Goal: Task Accomplishment & Management: Use online tool/utility

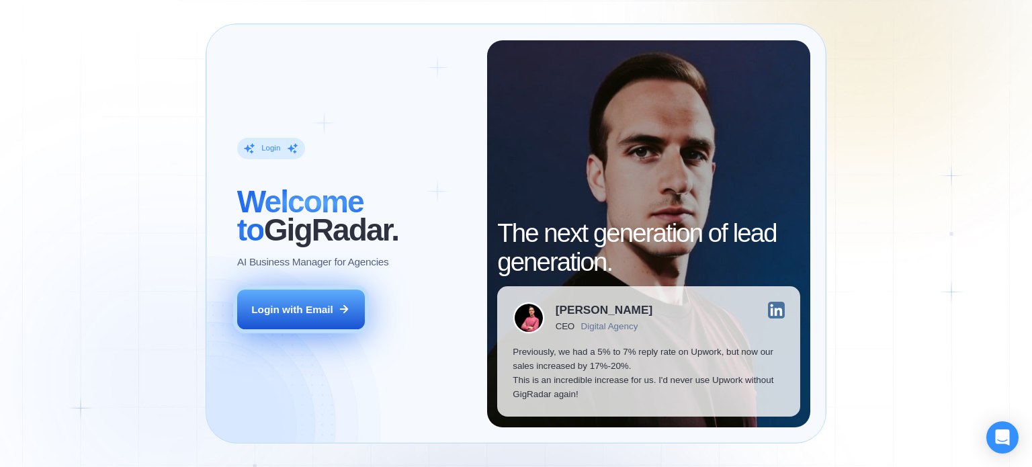
click at [309, 299] on button "Login with Email" at bounding box center [301, 309] width 128 height 40
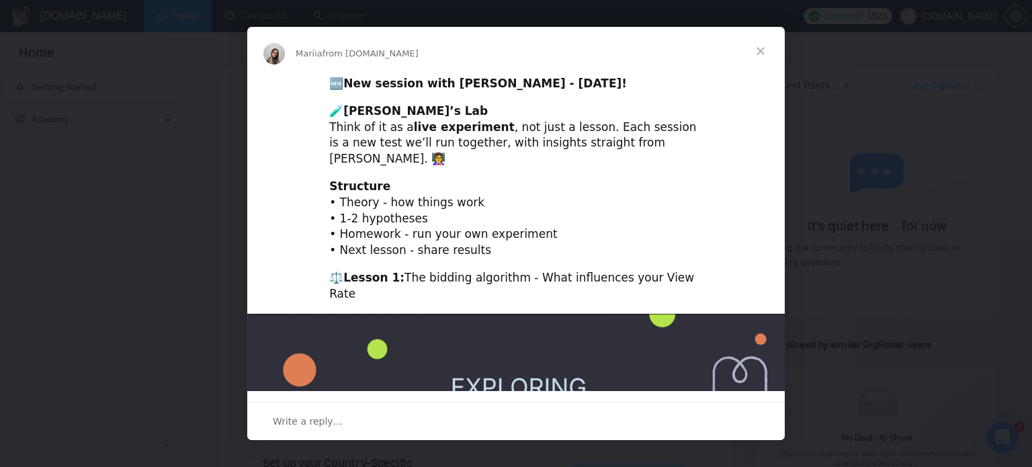
click at [755, 58] on span "Close" at bounding box center [760, 51] width 48 height 48
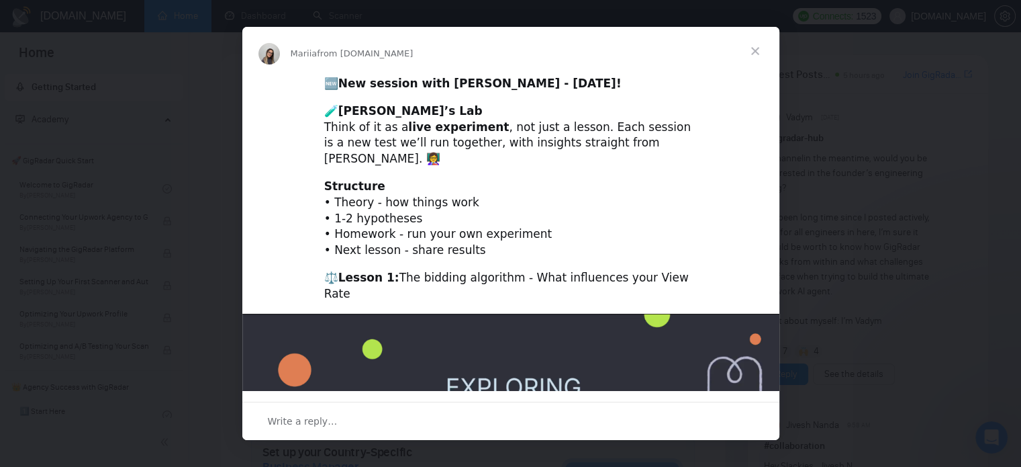
click at [258, 32] on div "Mariia from GigRadar.io" at bounding box center [510, 51] width 537 height 48
click at [765, 48] on span "Close" at bounding box center [755, 51] width 48 height 48
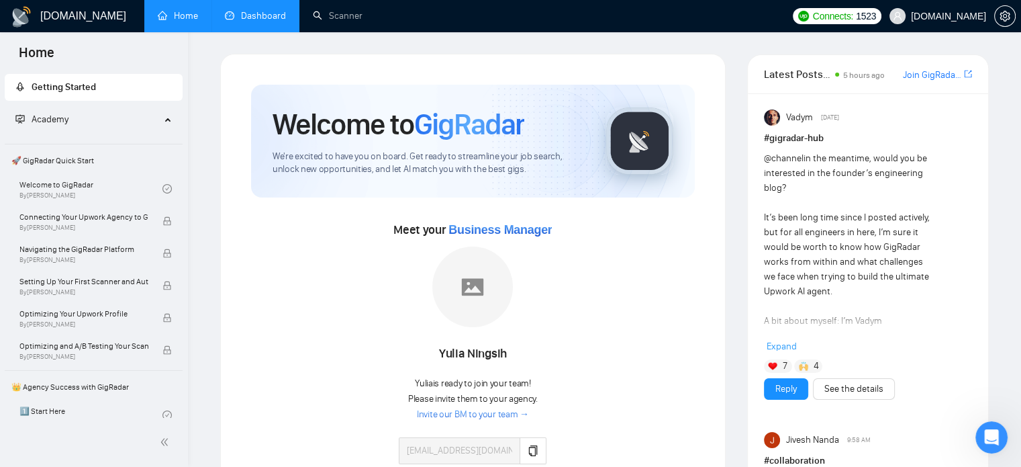
click at [249, 21] on link "Dashboard" at bounding box center [255, 15] width 61 height 11
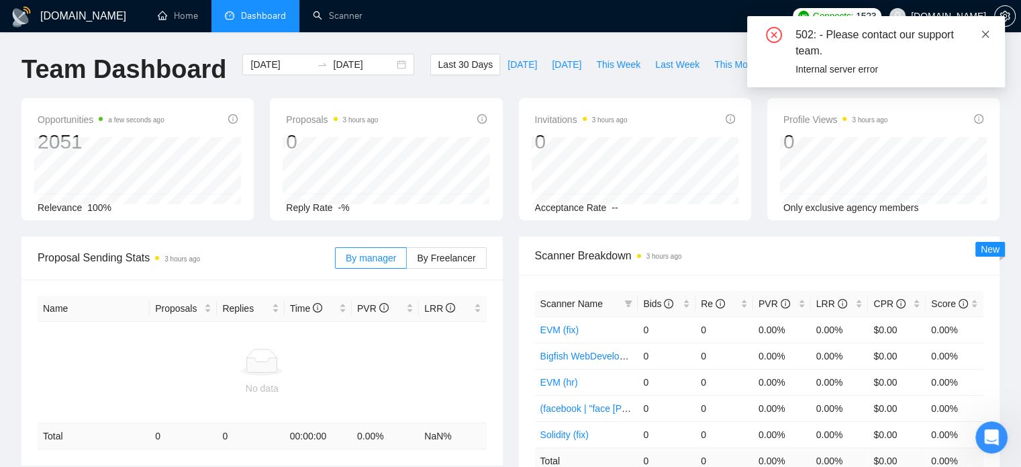
click at [986, 32] on icon "close" at bounding box center [985, 34] width 9 height 9
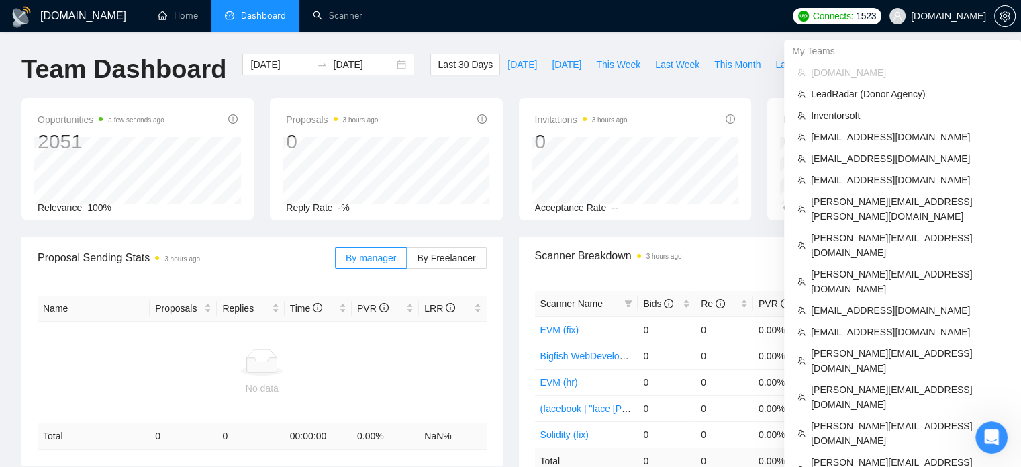
click at [959, 16] on span "[DOMAIN_NAME]" at bounding box center [948, 16] width 75 height 0
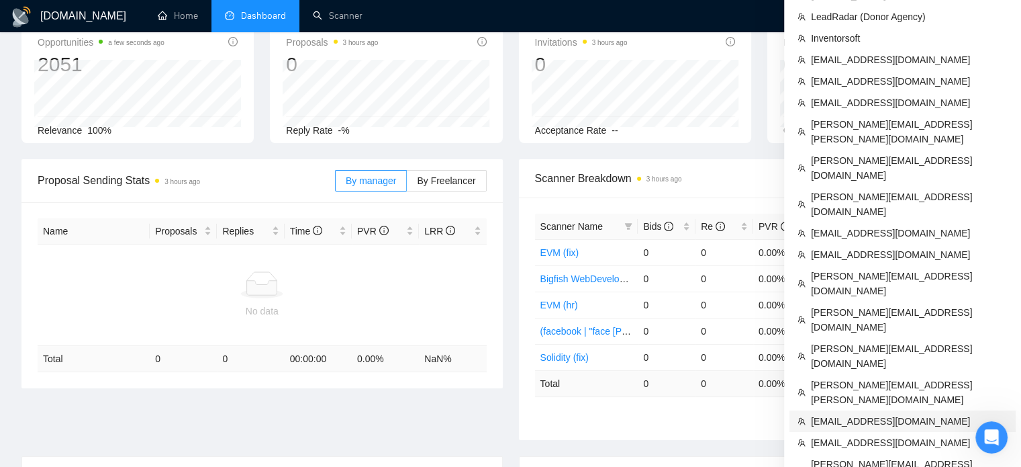
scroll to position [78, 0]
click at [835, 413] on span "[EMAIL_ADDRESS][DOMAIN_NAME]" at bounding box center [909, 420] width 197 height 15
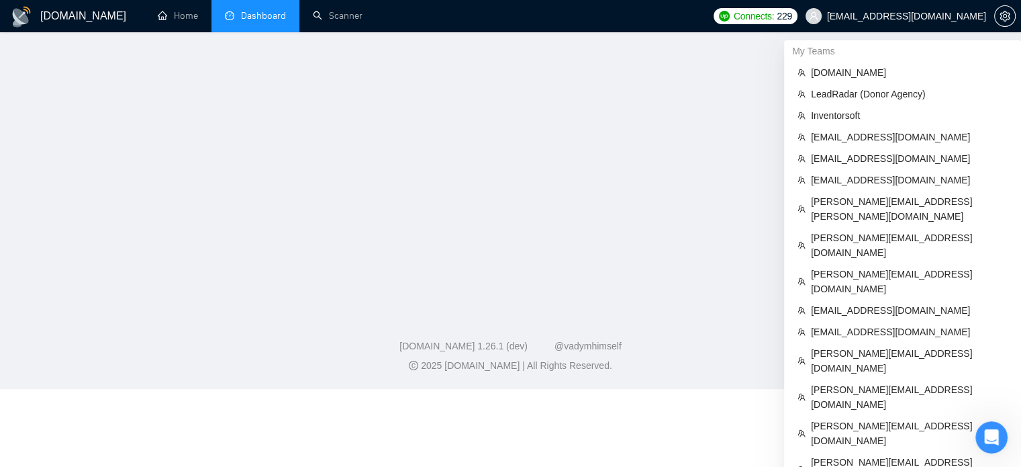
scroll to position [266, 0]
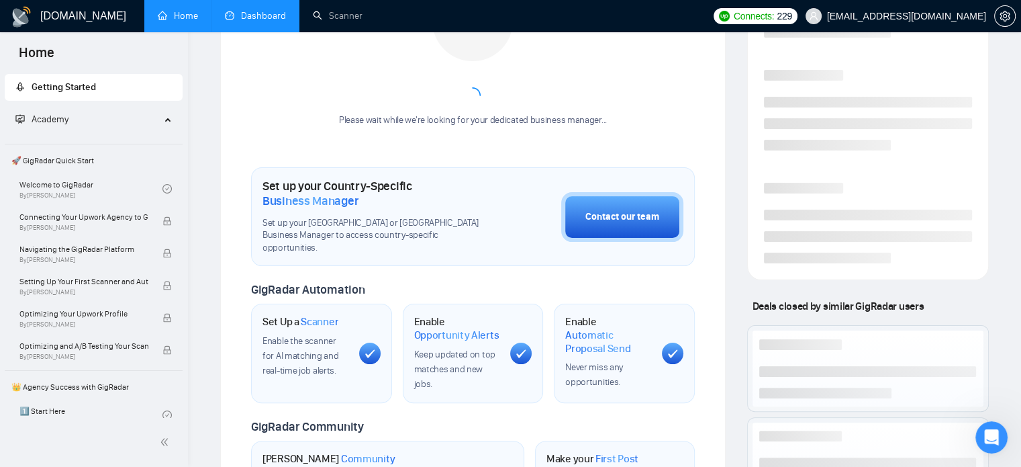
click at [245, 10] on link "Dashboard" at bounding box center [255, 15] width 61 height 11
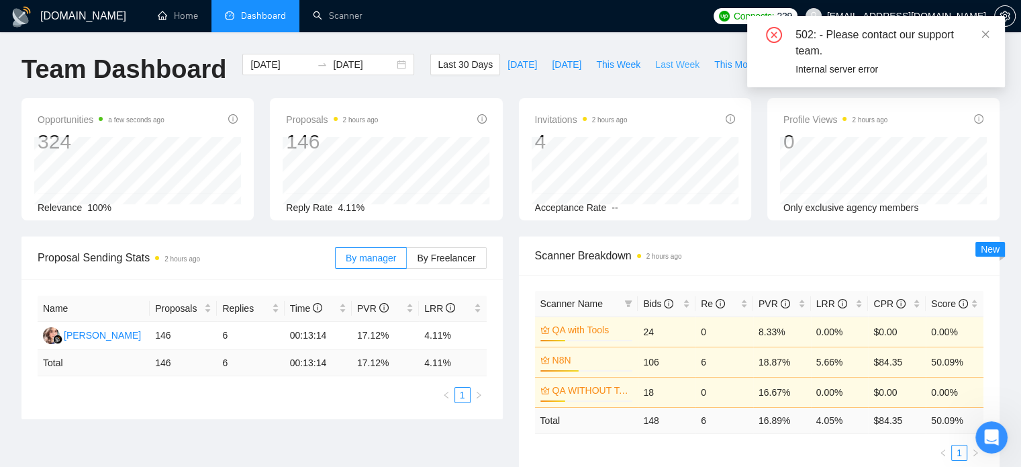
click at [655, 68] on span "Last Week" at bounding box center [677, 64] width 44 height 15
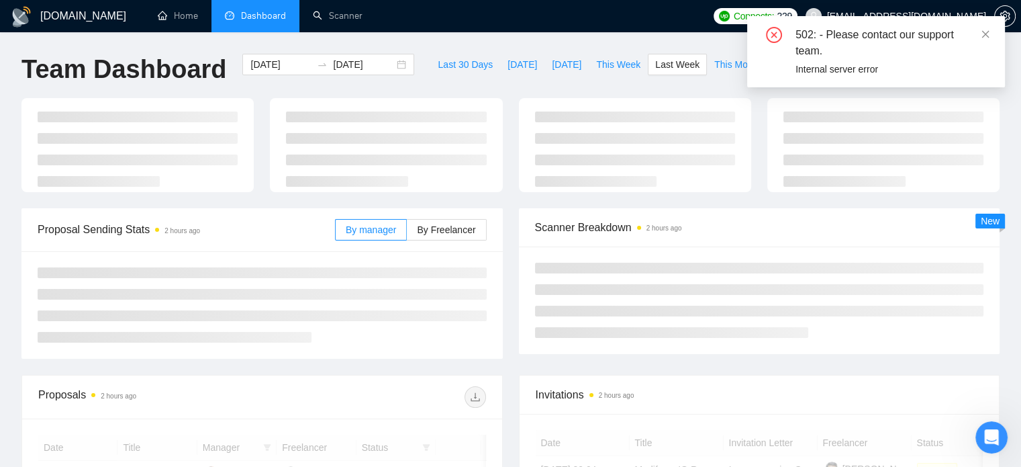
type input "2025-09-29"
type input "2025-10-05"
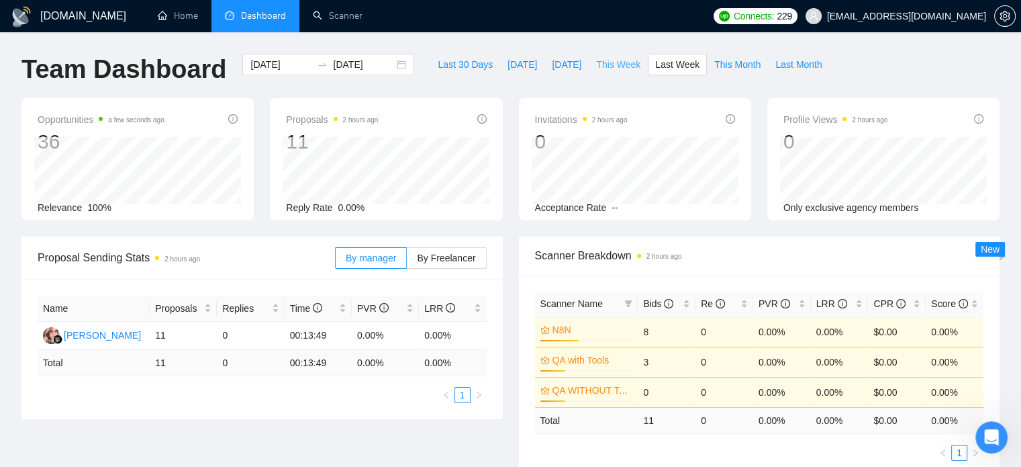
click at [604, 66] on span "This Week" at bounding box center [618, 64] width 44 height 15
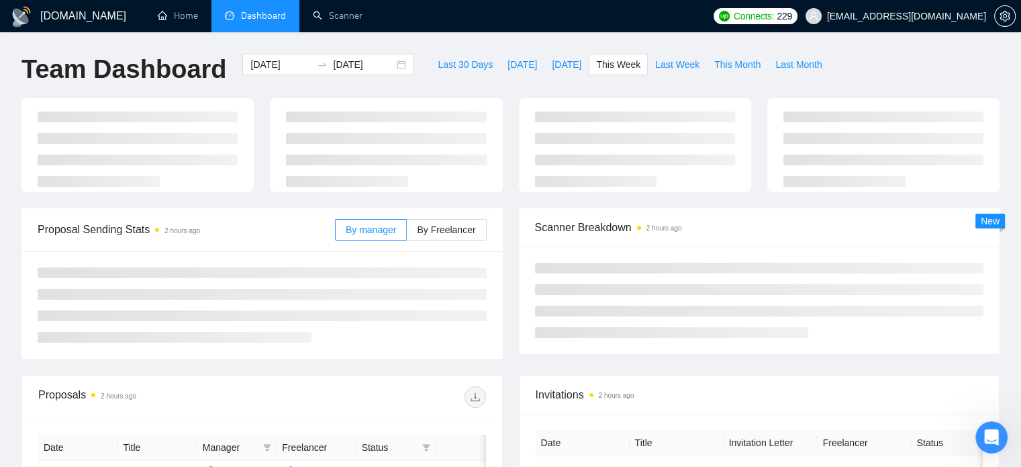
type input "2025-10-06"
type input "2025-10-12"
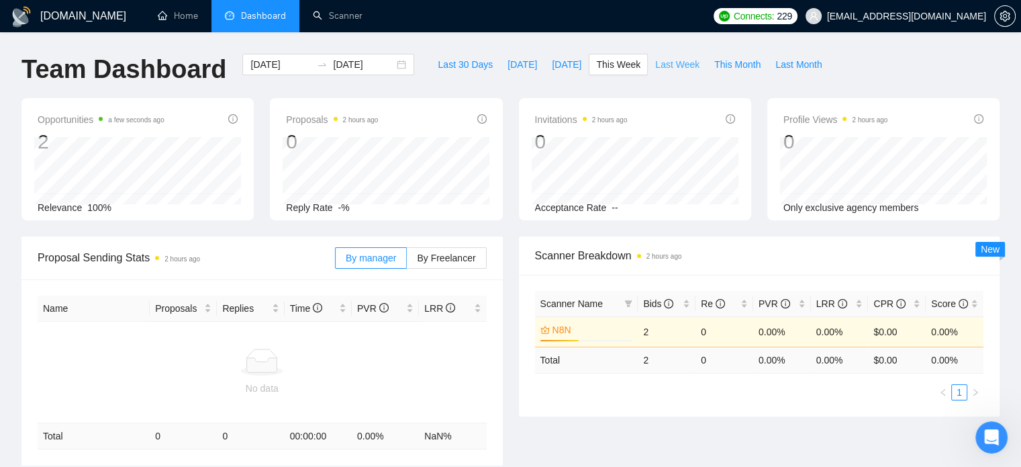
click at [678, 62] on span "Last Week" at bounding box center [677, 64] width 44 height 15
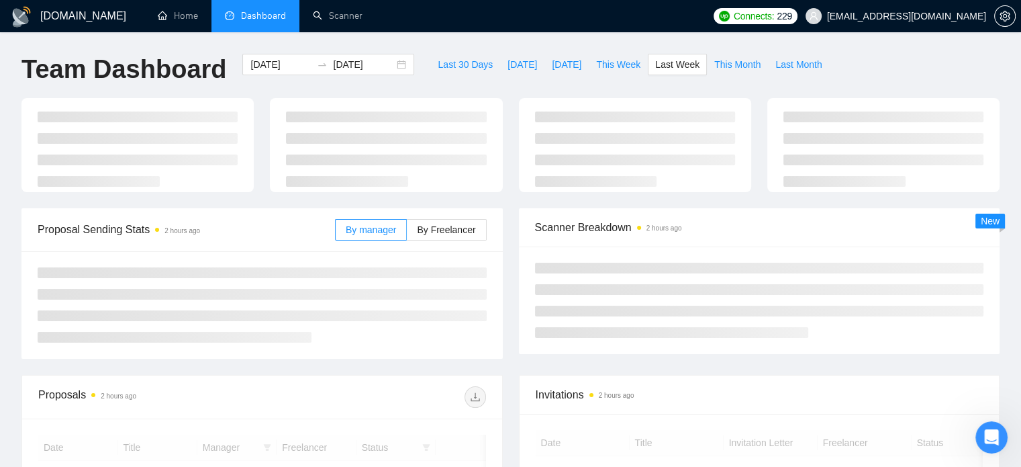
type input "2025-09-29"
type input "2025-10-05"
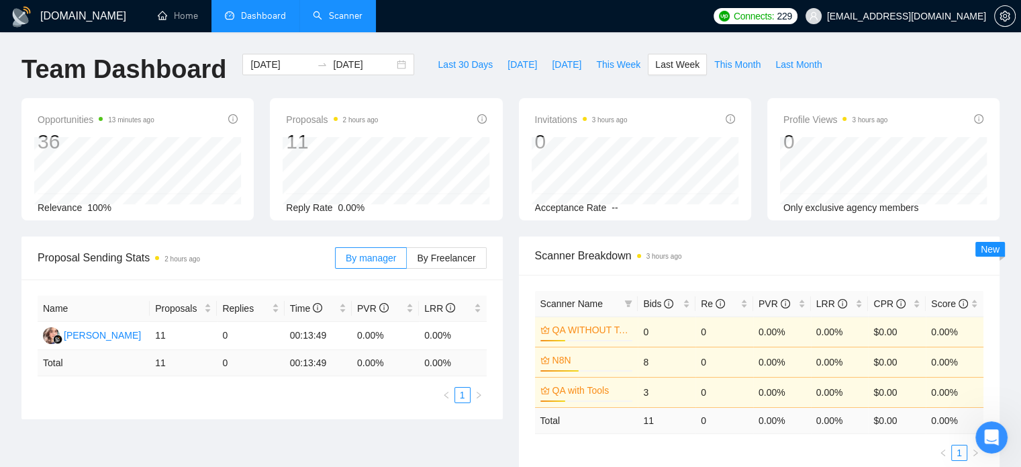
click at [328, 21] on link "Scanner" at bounding box center [338, 15] width 50 height 11
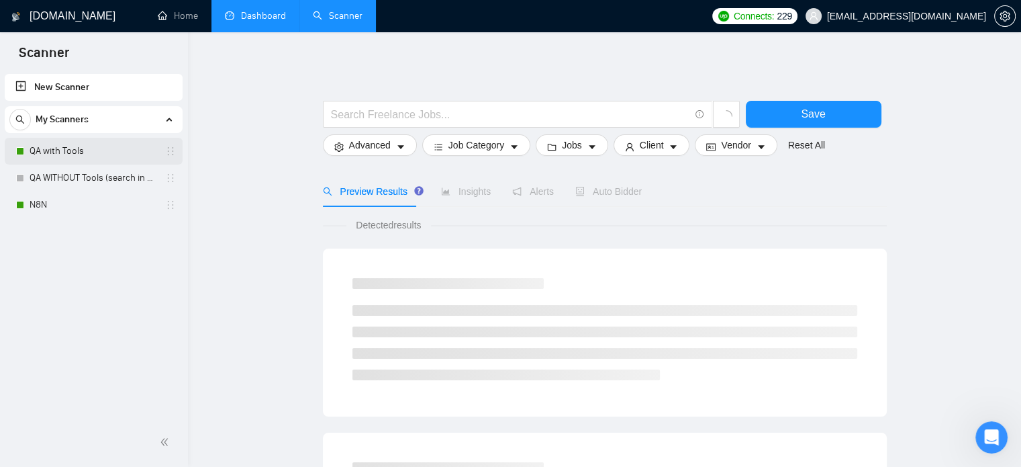
click at [74, 152] on link "QA with Tools" at bounding box center [94, 151] width 128 height 27
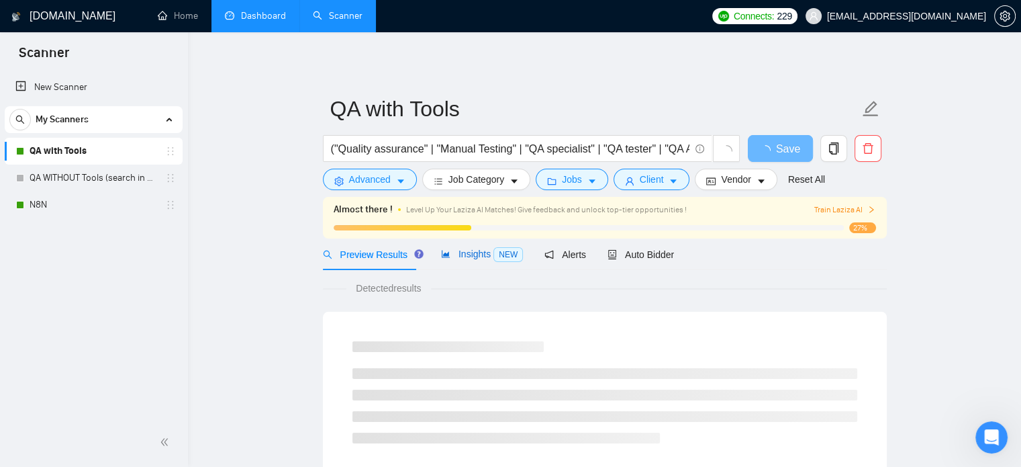
click at [444, 257] on icon "area-chart" at bounding box center [445, 253] width 9 height 9
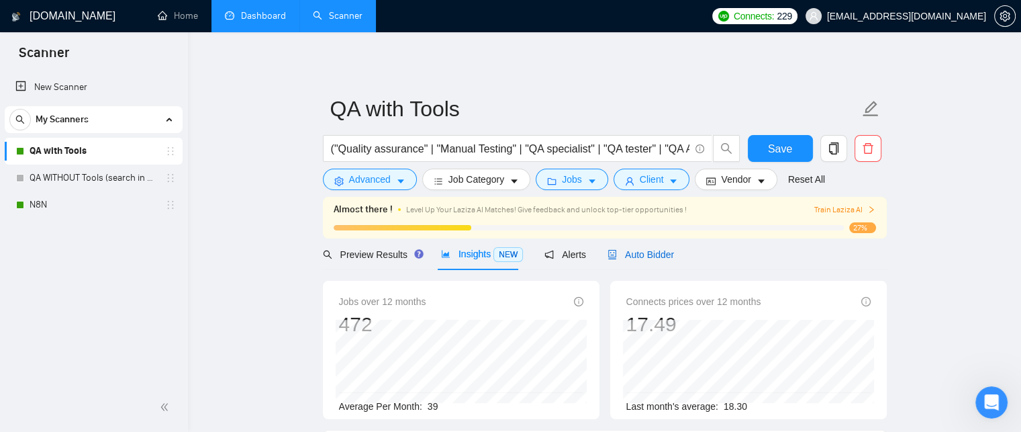
click at [639, 256] on span "Auto Bidder" at bounding box center [641, 254] width 66 height 11
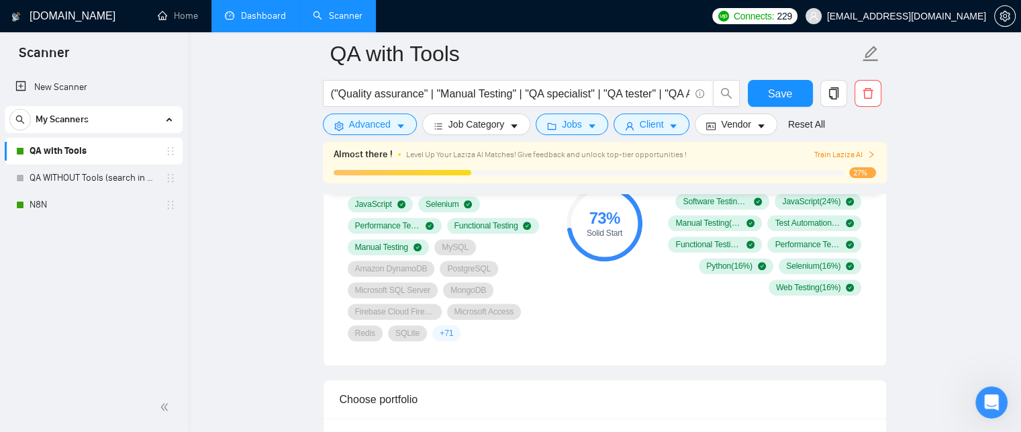
scroll to position [1018, 0]
click at [445, 334] on span "+ 71" at bounding box center [446, 332] width 13 height 11
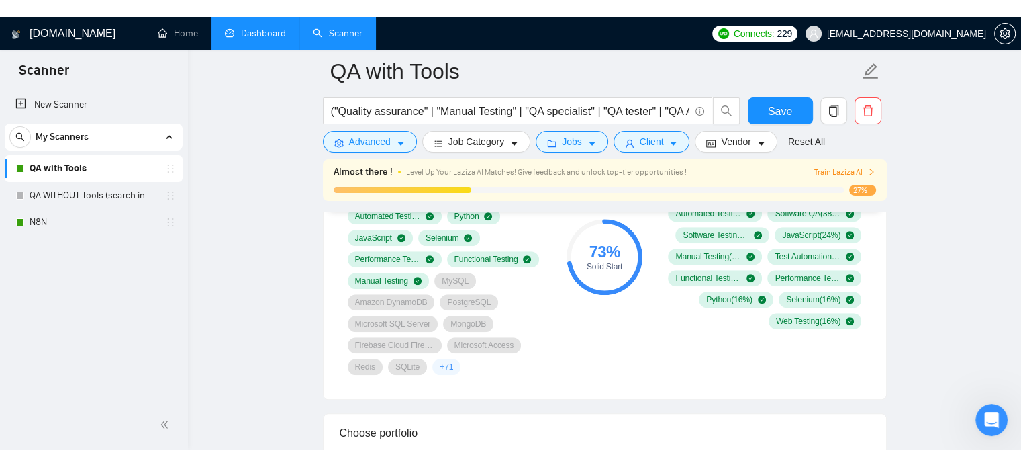
scroll to position [1003, 0]
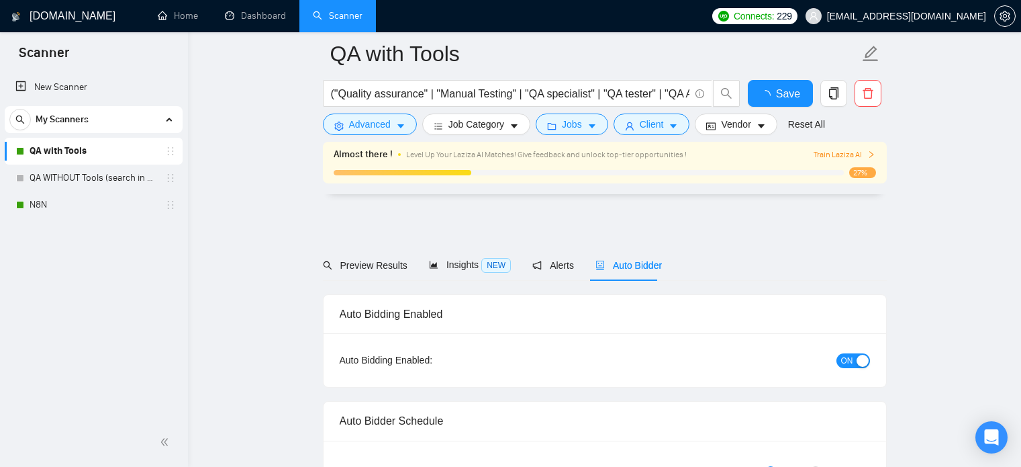
click at [949, 16] on span "[EMAIL_ADDRESS][DOMAIN_NAME]" at bounding box center [906, 16] width 159 height 0
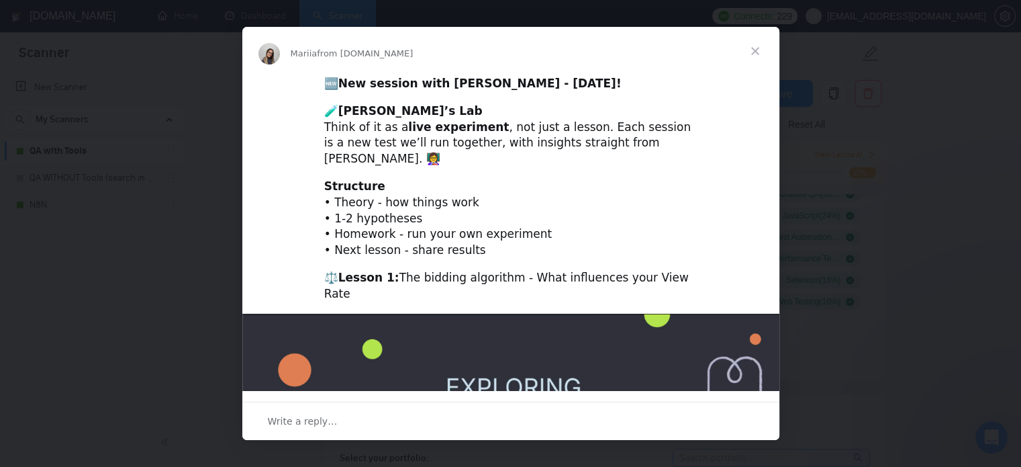
click at [751, 52] on span "Close" at bounding box center [755, 51] width 48 height 48
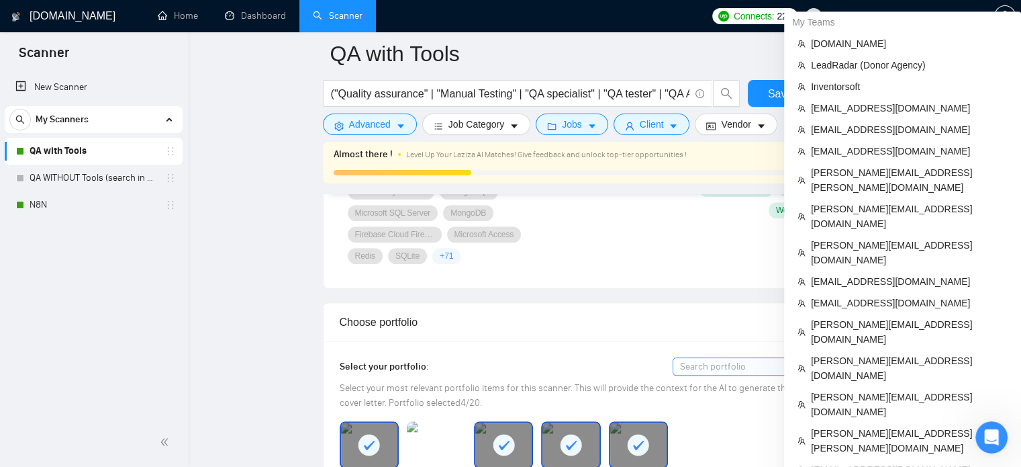
scroll to position [1090, 0]
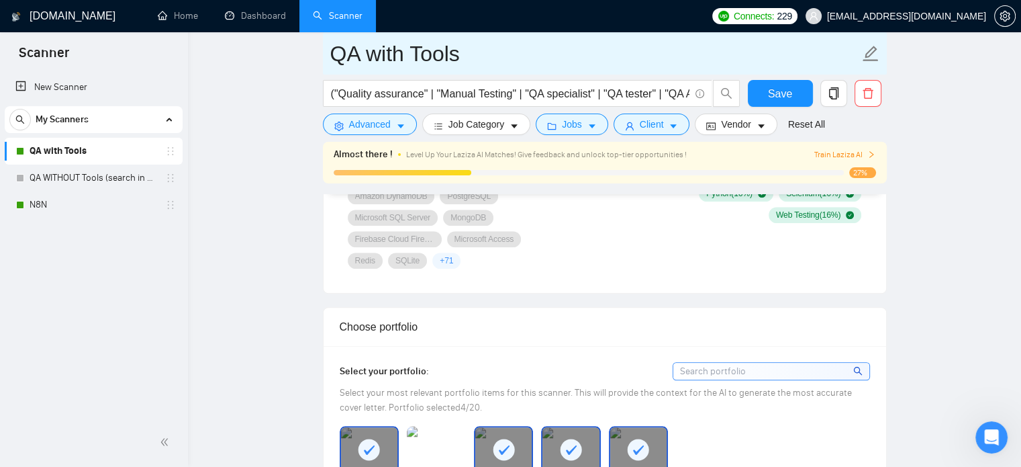
click at [737, 43] on input "QA with Tools" at bounding box center [594, 54] width 529 height 34
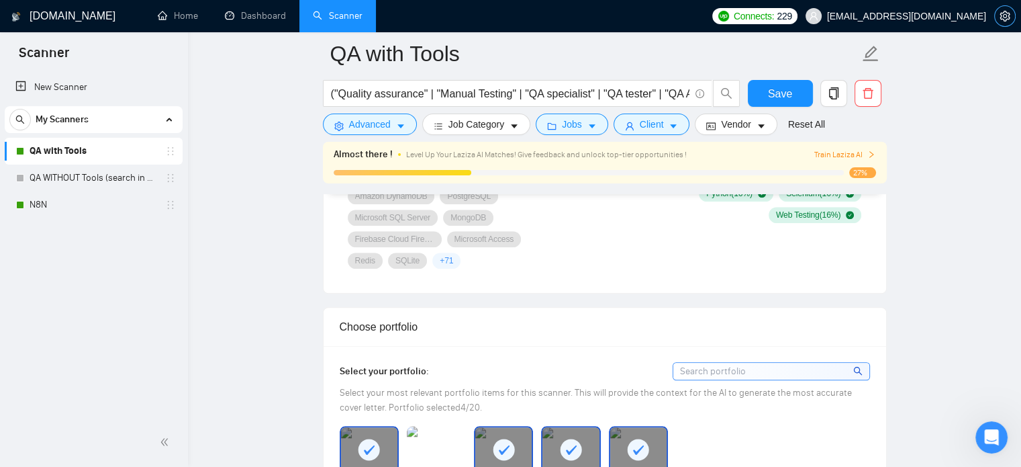
click at [1004, 20] on icon "setting" at bounding box center [1005, 16] width 10 height 11
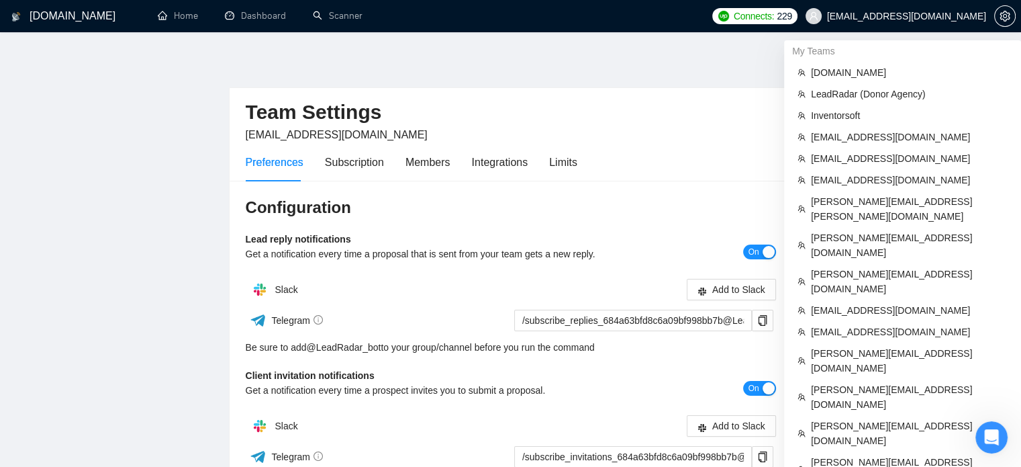
click at [898, 24] on span "[EMAIL_ADDRESS][DOMAIN_NAME]" at bounding box center [896, 16] width 197 height 43
click at [952, 28] on span "[EMAIL_ADDRESS][DOMAIN_NAME]" at bounding box center [896, 16] width 197 height 43
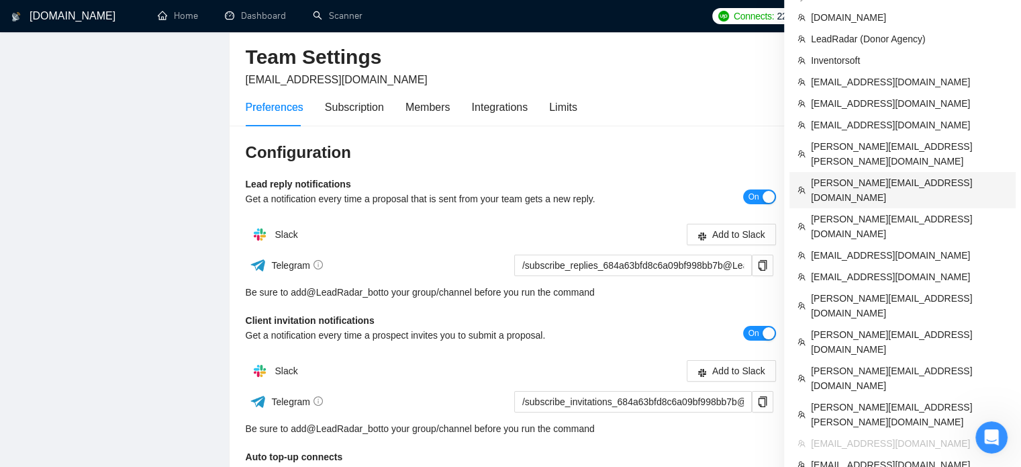
scroll to position [56, 0]
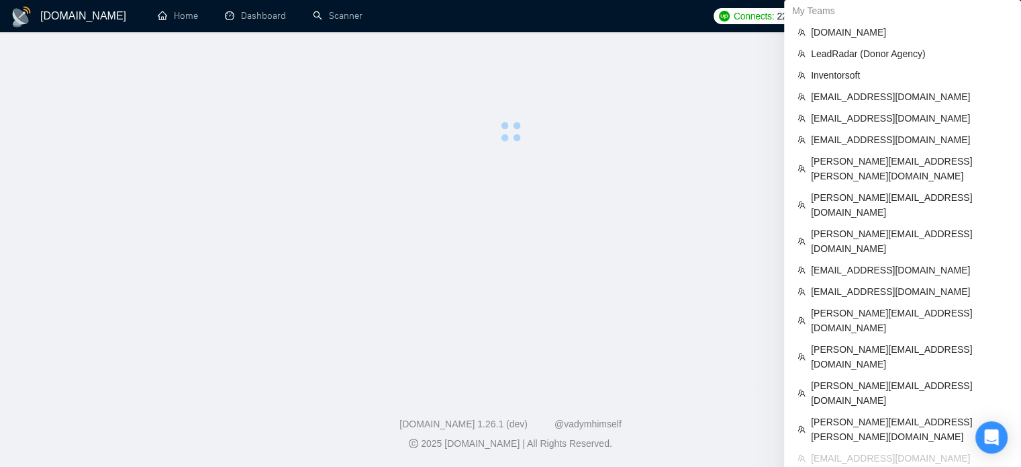
click at [940, 15] on div "My Teams" at bounding box center [902, 10] width 237 height 21
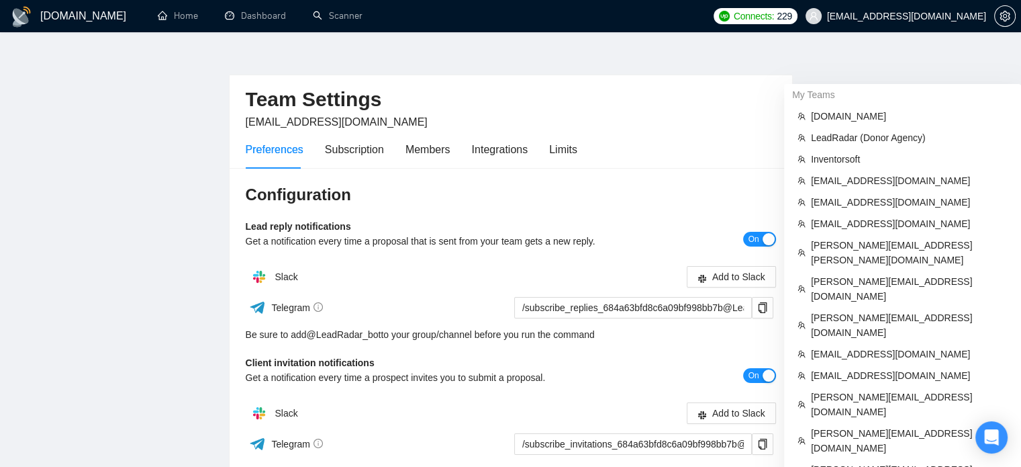
scroll to position [9, 0]
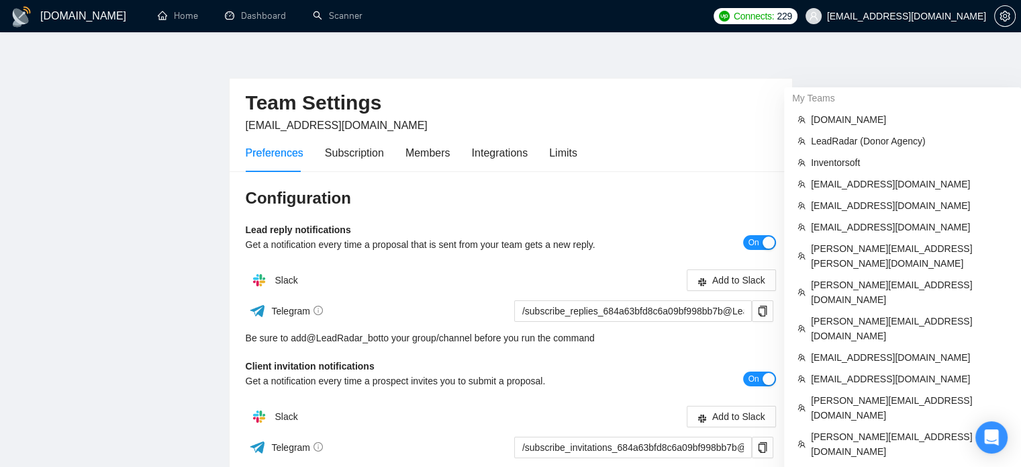
click at [940, 16] on span "prashant@pristineprotech.com" at bounding box center [906, 16] width 159 height 0
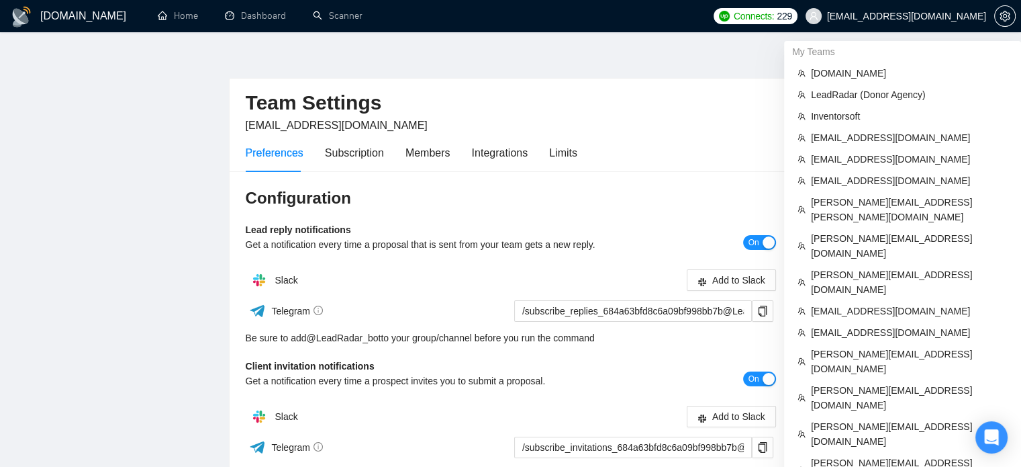
click at [946, 24] on span "prashant@pristineprotech.com" at bounding box center [896, 16] width 197 height 43
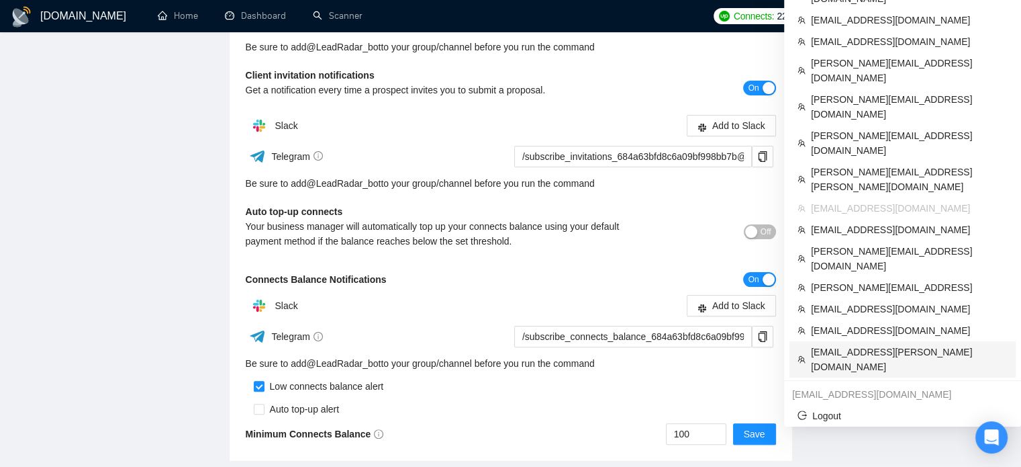
click at [865, 345] on span "mishaal.adhami@gmail.com" at bounding box center [909, 360] width 197 height 30
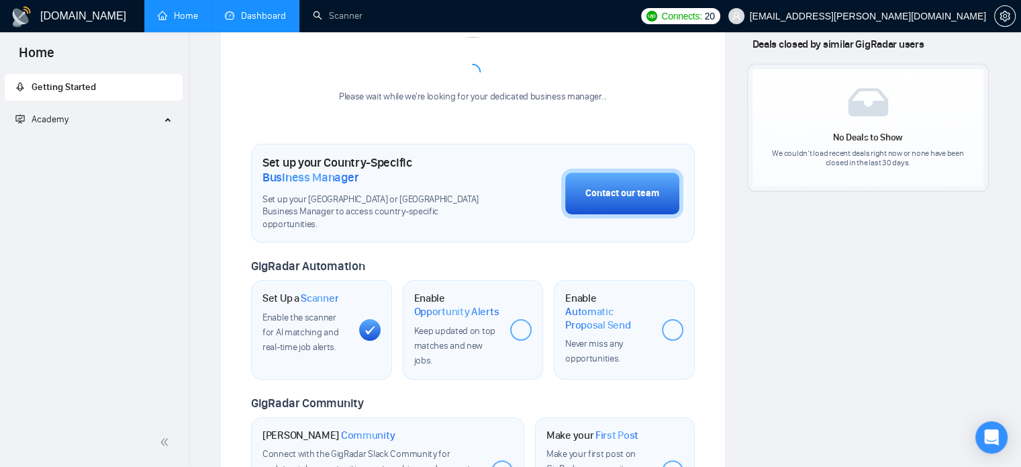
scroll to position [79, 0]
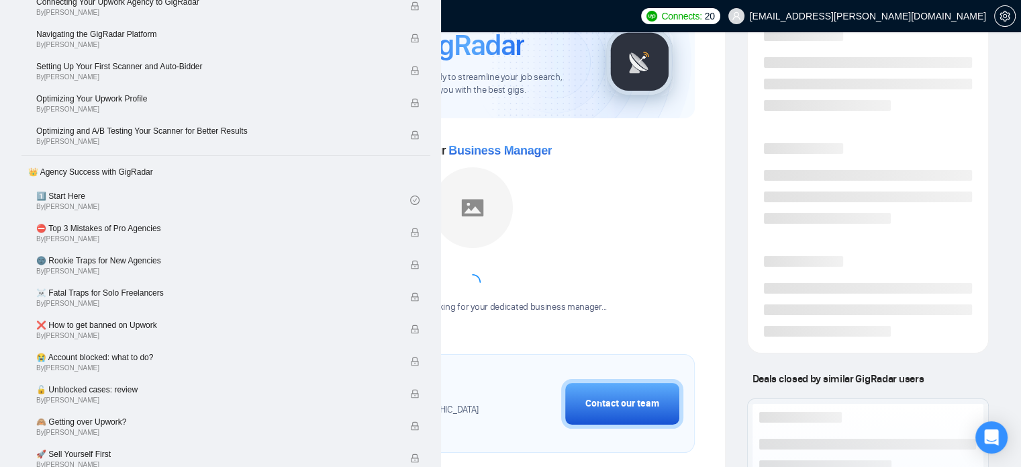
click at [234, 21] on link "Dashboard" at bounding box center [255, 15] width 61 height 11
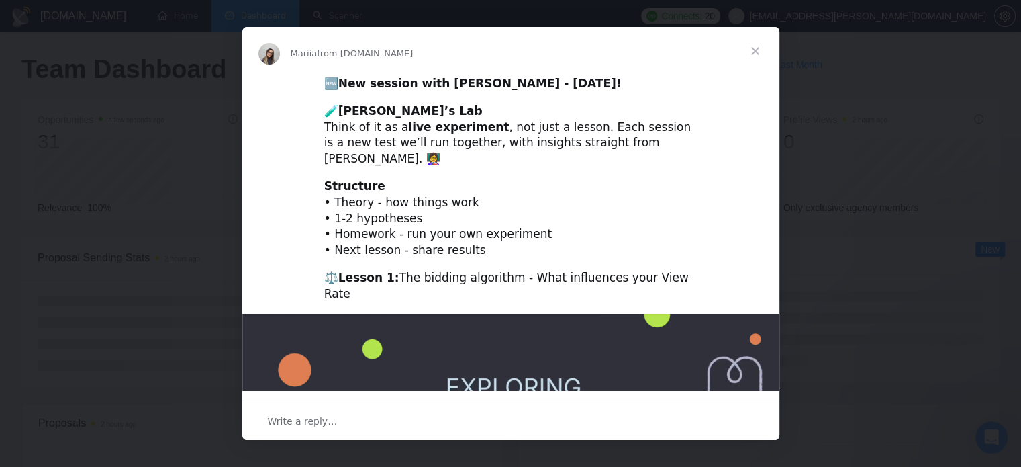
click at [752, 45] on span "Close" at bounding box center [755, 51] width 48 height 48
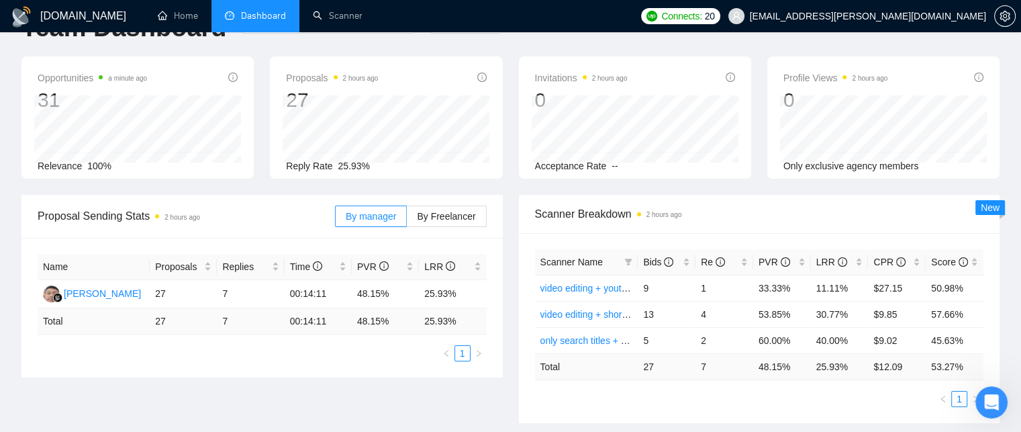
scroll to position [35, 0]
